Goal: Task Accomplishment & Management: Complete application form

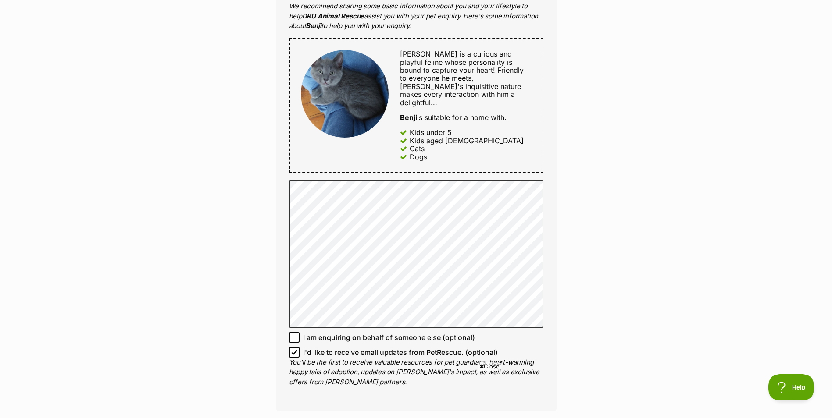
click at [297, 350] on icon at bounding box center [294, 353] width 6 height 6
click at [297, 347] on input "I'd like to receive email updates from PetRescue. (optional)" at bounding box center [294, 352] width 11 height 11
checkbox input "false"
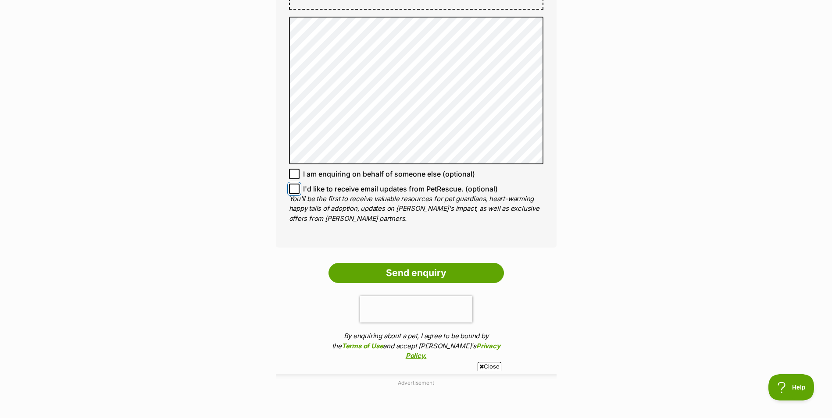
scroll to position [614, 0]
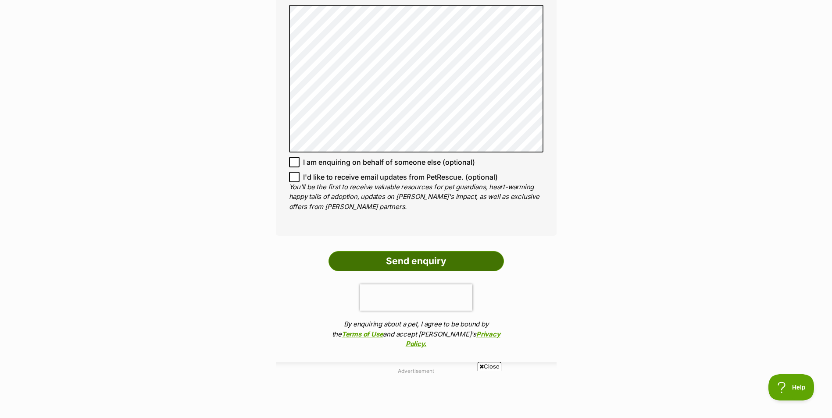
click at [411, 251] on input "Send enquiry" at bounding box center [415, 261] width 175 height 20
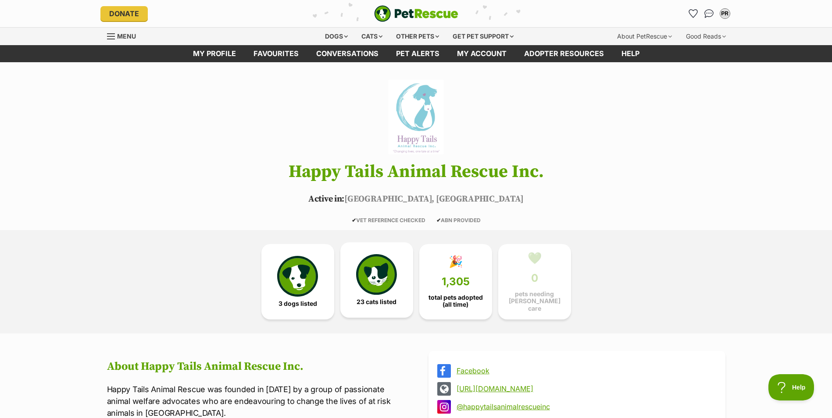
click at [374, 271] on img at bounding box center [376, 274] width 40 height 40
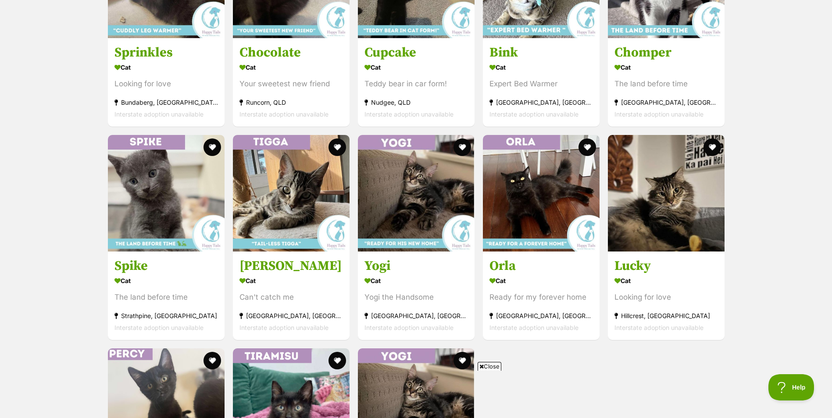
scroll to position [1371, 0]
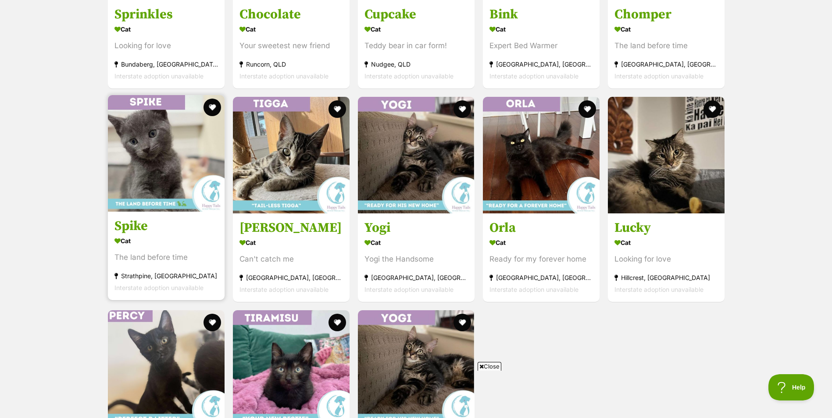
click at [164, 159] on img at bounding box center [166, 153] width 117 height 117
click at [129, 148] on img at bounding box center [166, 153] width 117 height 117
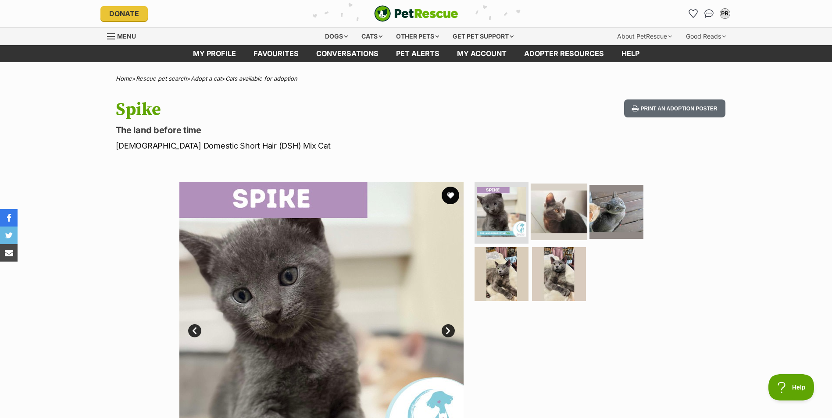
click at [544, 201] on img at bounding box center [559, 212] width 57 height 57
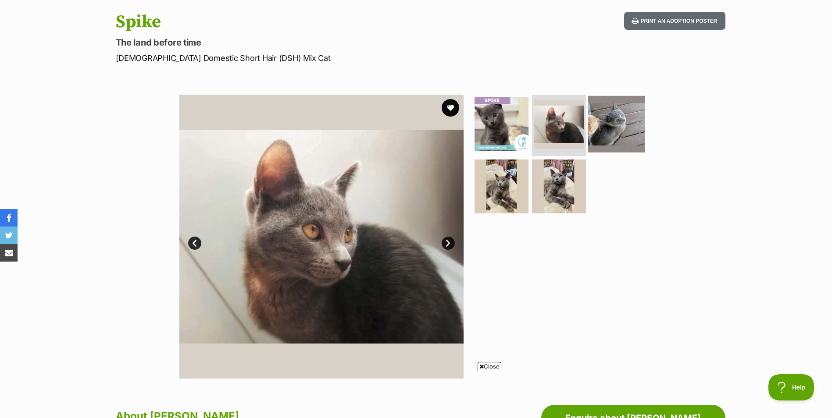
click at [600, 128] on img at bounding box center [616, 124] width 57 height 57
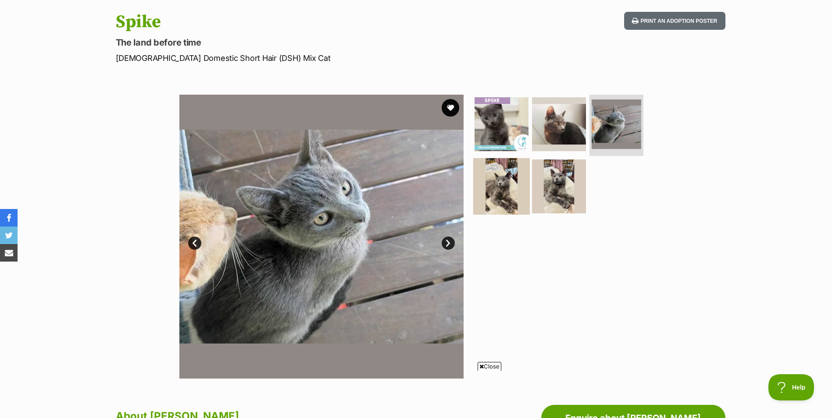
click at [496, 197] on img at bounding box center [501, 186] width 57 height 57
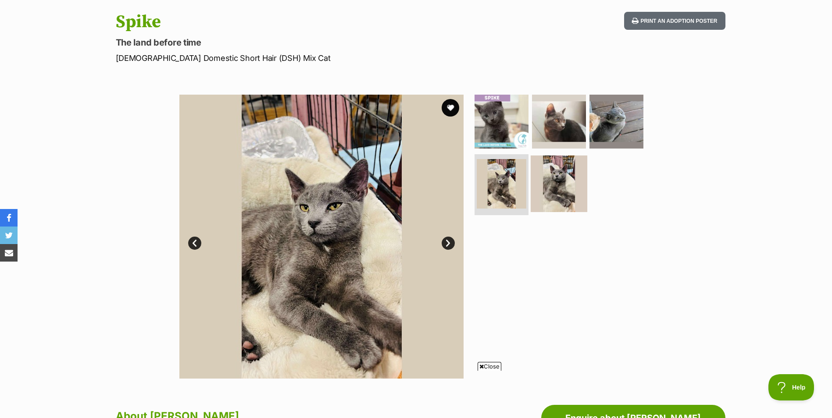
click at [551, 183] on img at bounding box center [559, 183] width 57 height 57
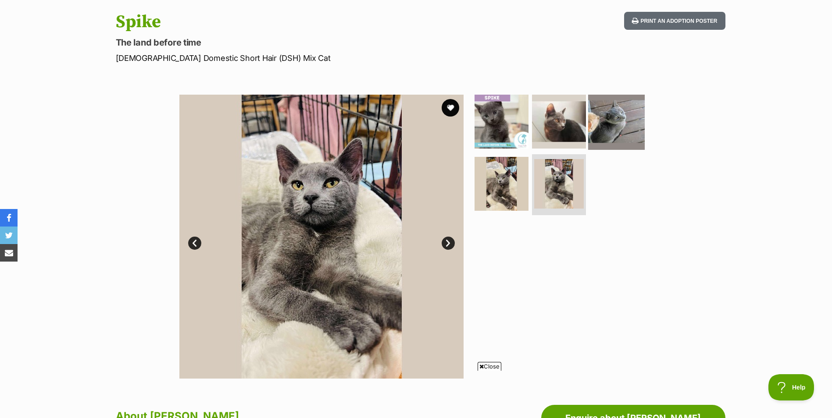
click at [601, 119] on img at bounding box center [616, 121] width 57 height 57
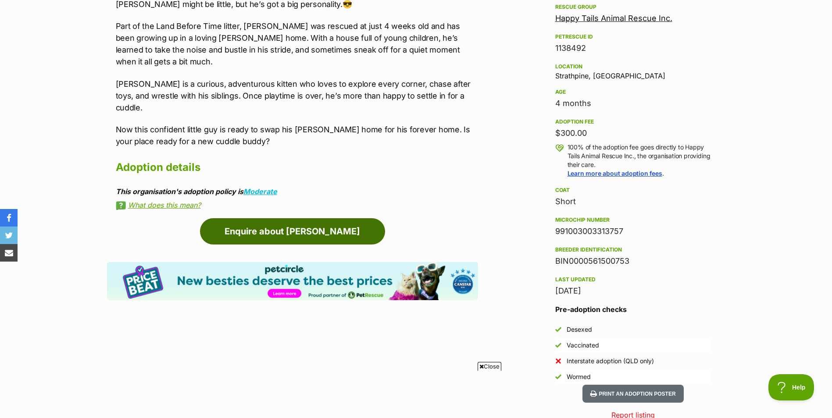
click at [314, 218] on link "Enquire about Spike" at bounding box center [292, 231] width 185 height 26
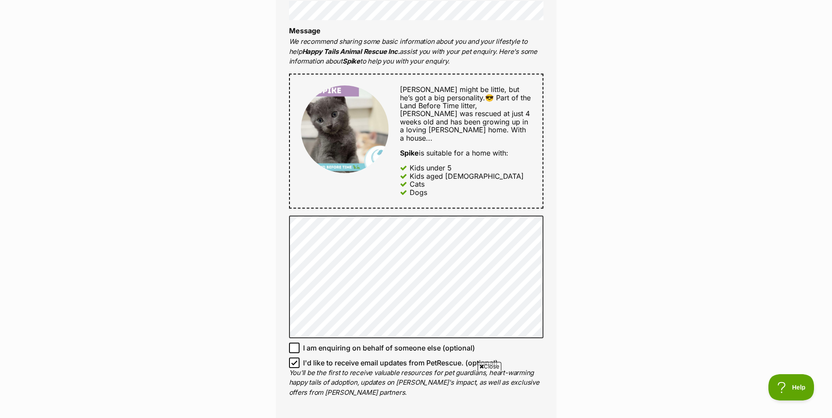
scroll to position [439, 0]
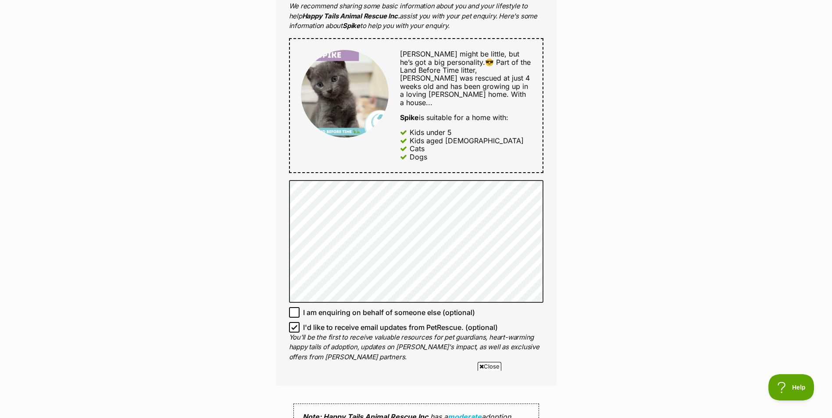
click at [293, 325] on icon at bounding box center [294, 327] width 5 height 4
click at [293, 322] on input "I'd like to receive email updates from PetRescue. (optional)" at bounding box center [294, 327] width 11 height 11
checkbox input "false"
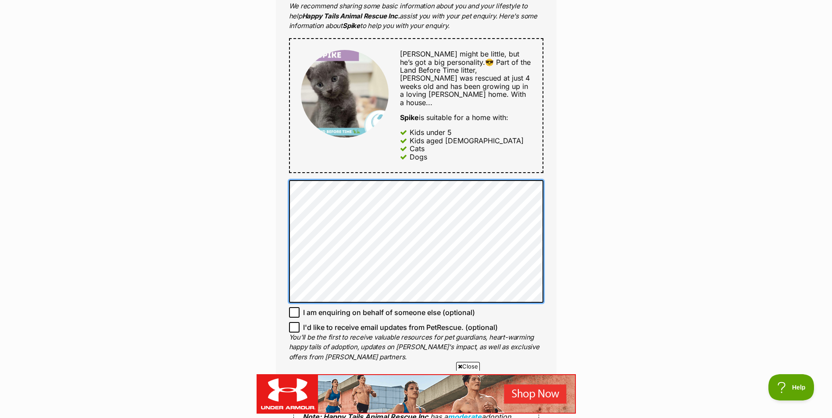
scroll to position [0, 0]
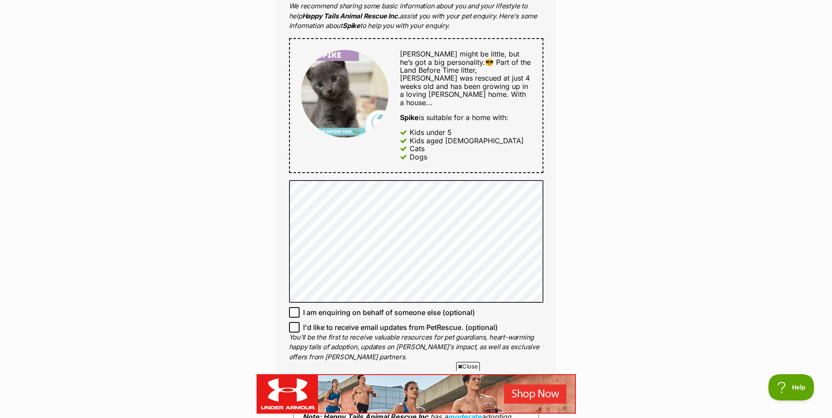
click at [673, 167] on div "Enquire about Spike Want to increase your chances of a successful enquiry? Upda…" at bounding box center [416, 217] width 832 height 1152
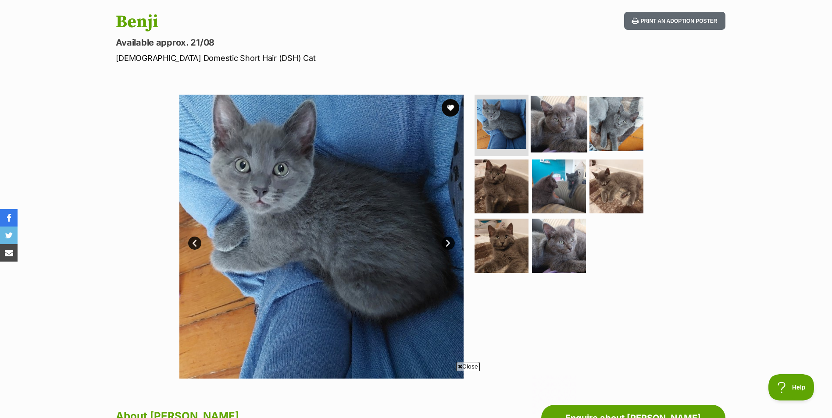
click at [549, 123] on img at bounding box center [559, 124] width 57 height 57
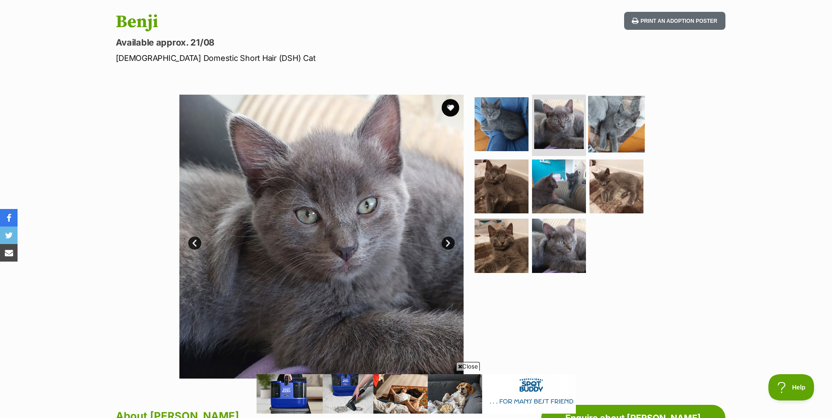
click at [613, 121] on img at bounding box center [616, 124] width 57 height 57
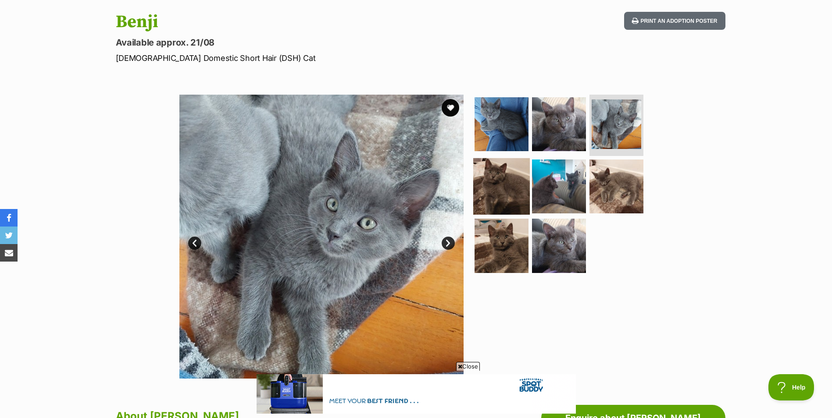
click at [506, 181] on img at bounding box center [501, 186] width 57 height 57
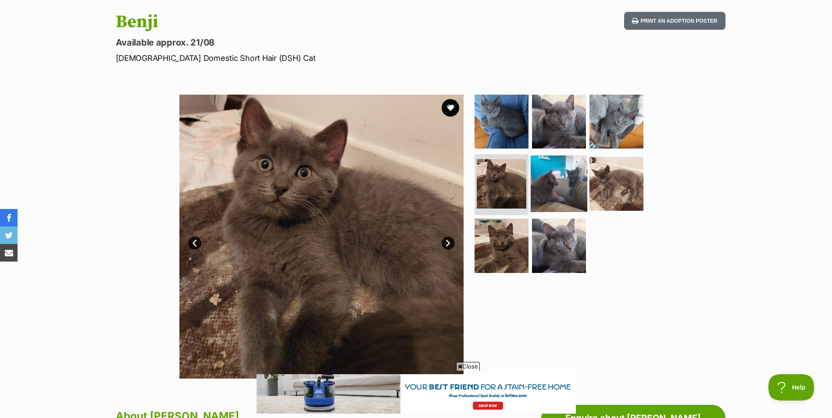
click at [562, 188] on img at bounding box center [559, 183] width 57 height 57
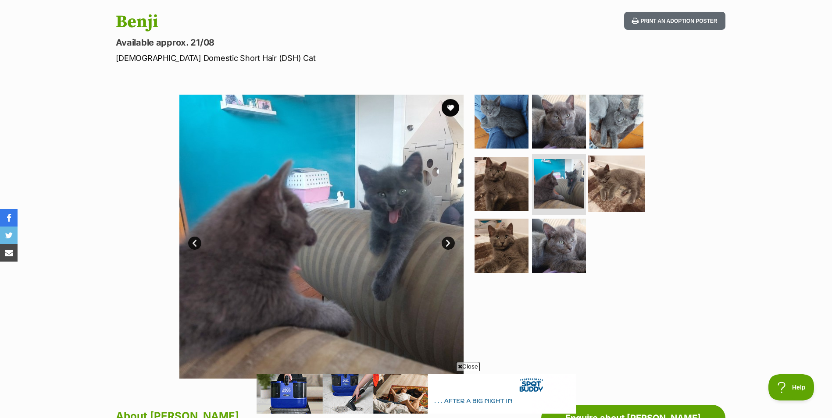
click at [608, 184] on img at bounding box center [616, 183] width 57 height 57
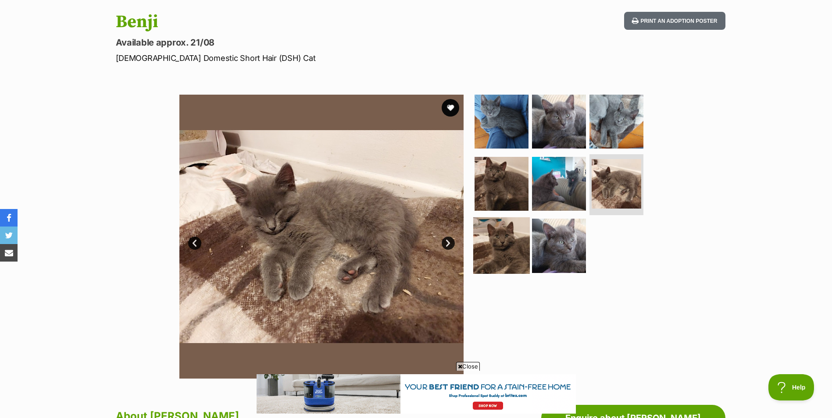
click at [510, 238] on img at bounding box center [501, 246] width 57 height 57
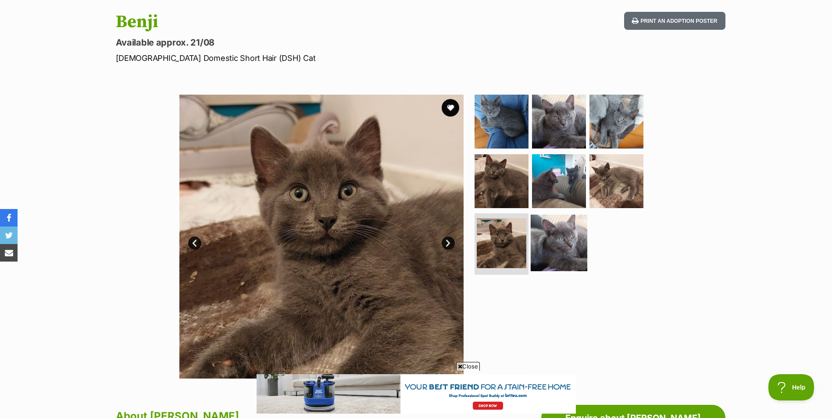
click at [547, 243] on img at bounding box center [559, 243] width 57 height 57
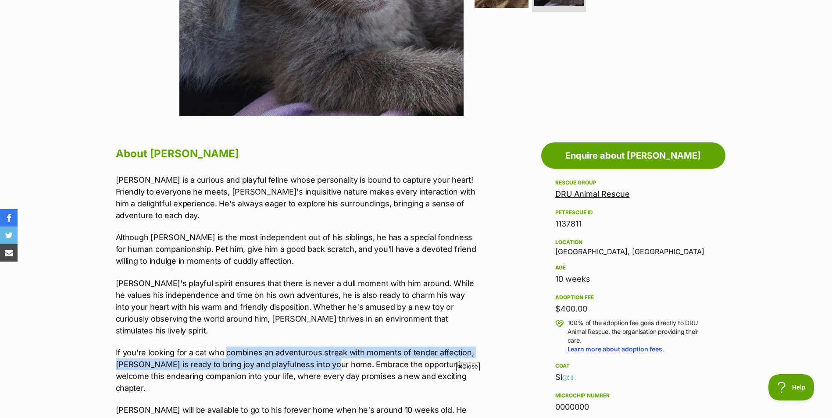
scroll to position [351, 0]
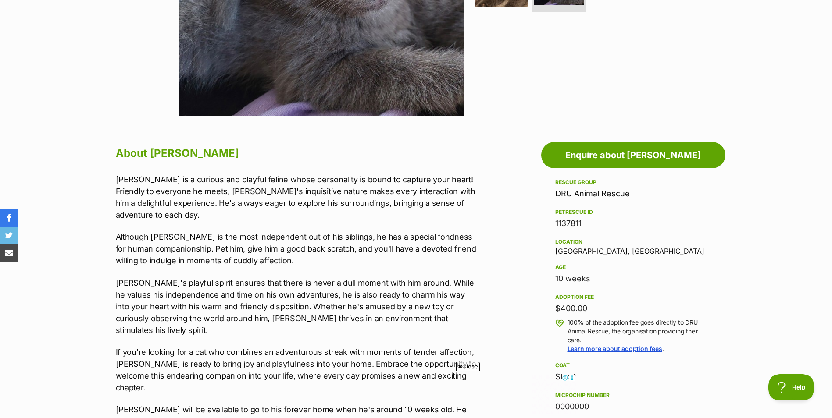
click at [85, 175] on section "Home > Rescue pet search > Adopt a cat > Cats available for adoption Benji Avai…" at bounding box center [416, 394] width 832 height 1339
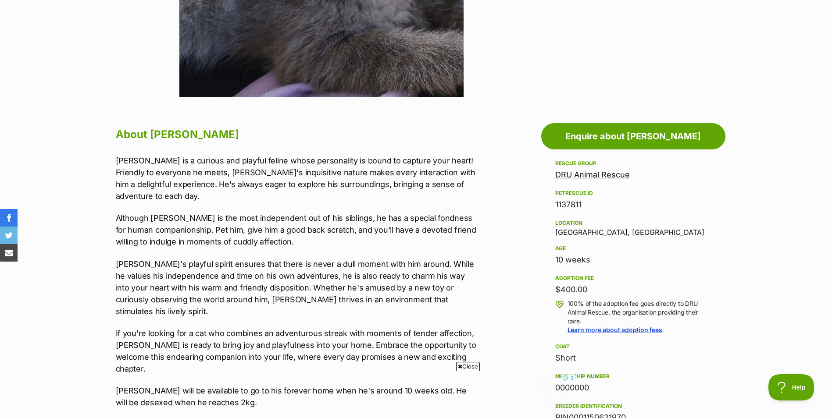
scroll to position [88, 0]
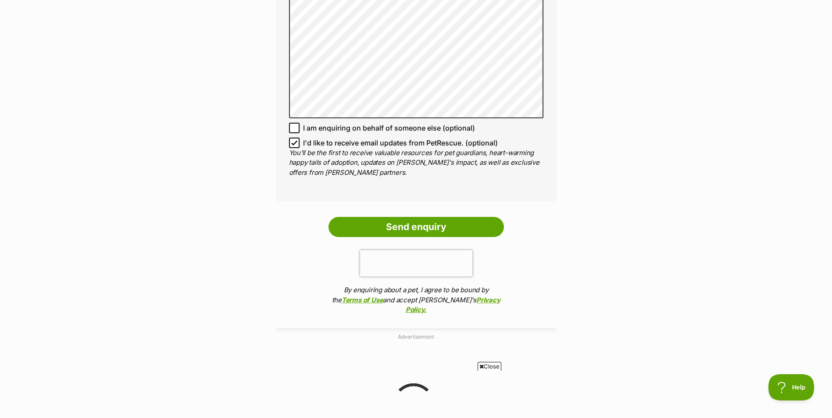
scroll to position [702, 0]
click at [294, 137] on input "I'd like to receive email updates from PetRescue. (optional)" at bounding box center [294, 142] width 11 height 11
checkbox input "false"
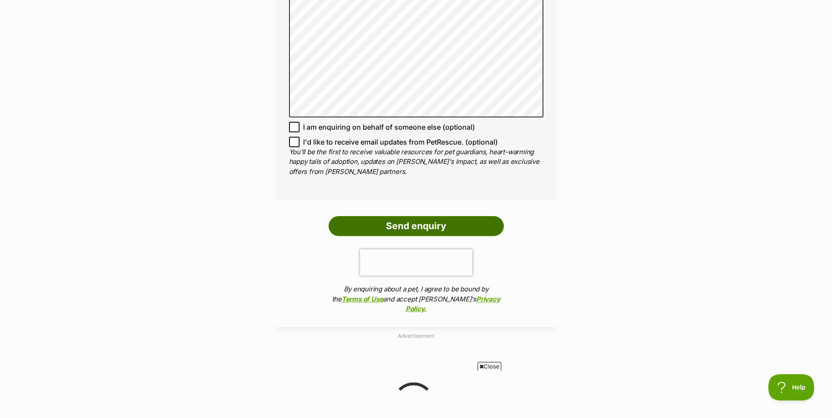
click at [413, 216] on input "Send enquiry" at bounding box center [415, 226] width 175 height 20
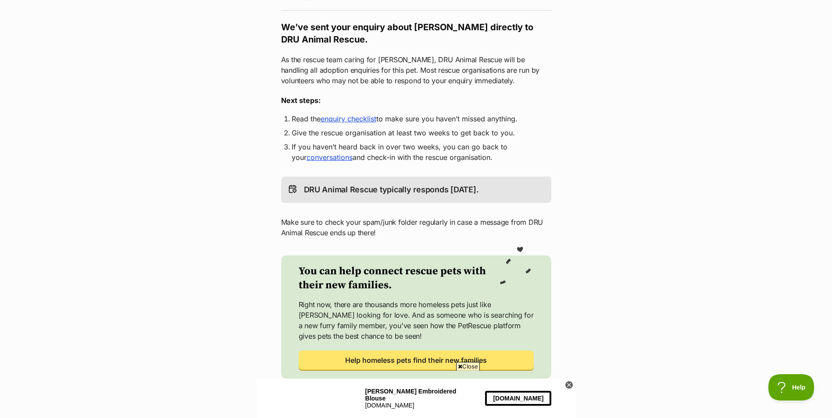
scroll to position [175, 0]
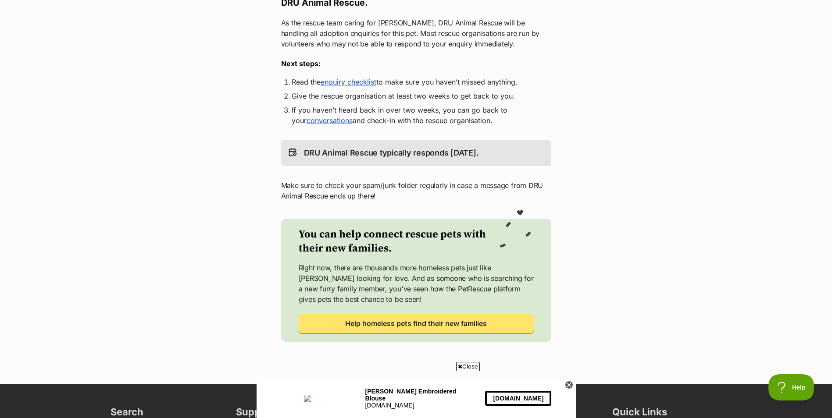
click at [348, 86] on link "enquiry checklist" at bounding box center [349, 82] width 56 height 9
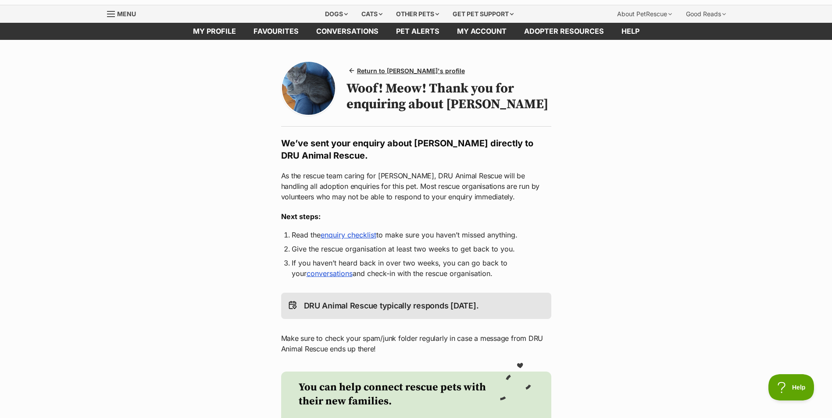
scroll to position [0, 0]
